Goal: Register for event/course

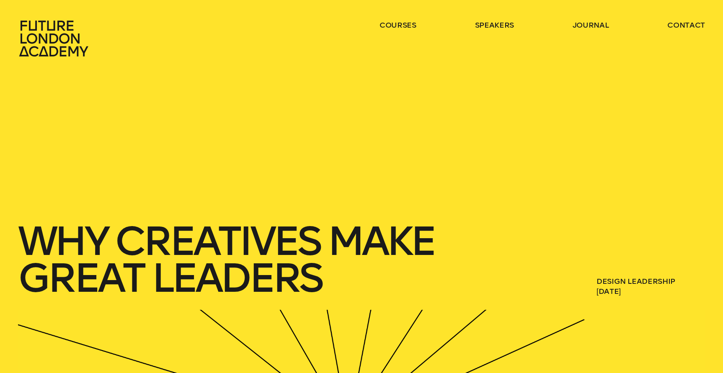
click at [41, 31] on icon at bounding box center [55, 38] width 74 height 37
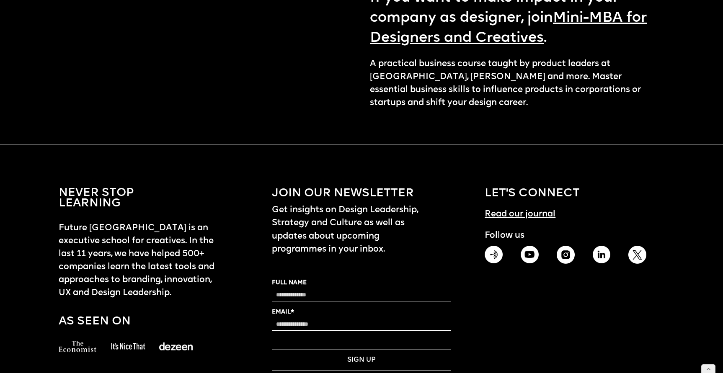
scroll to position [1378, 0]
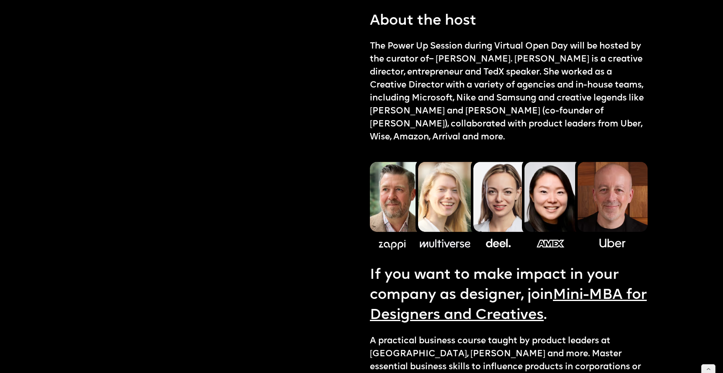
scroll to position [1107, 0]
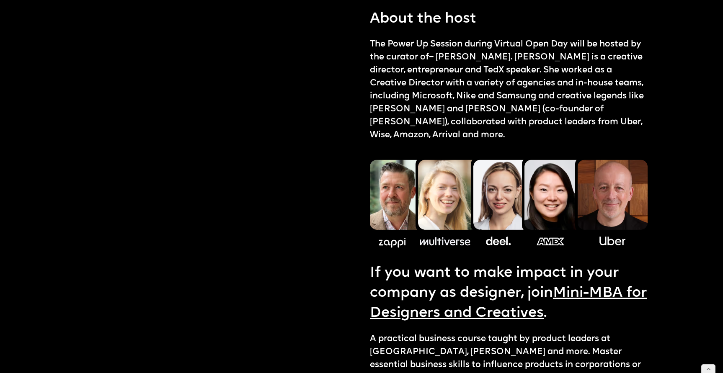
scroll to position [1076, 0]
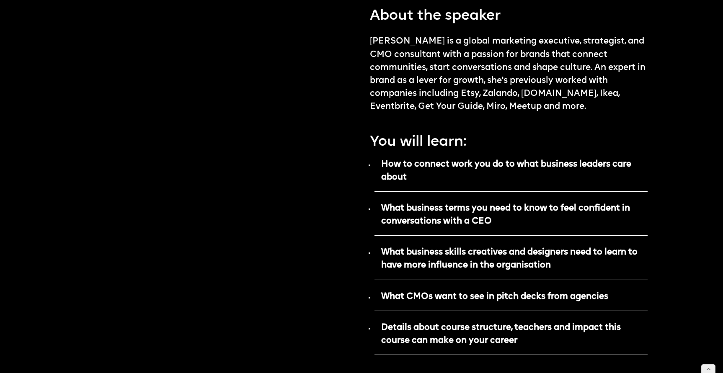
scroll to position [457, 0]
